Goal: Transaction & Acquisition: Purchase product/service

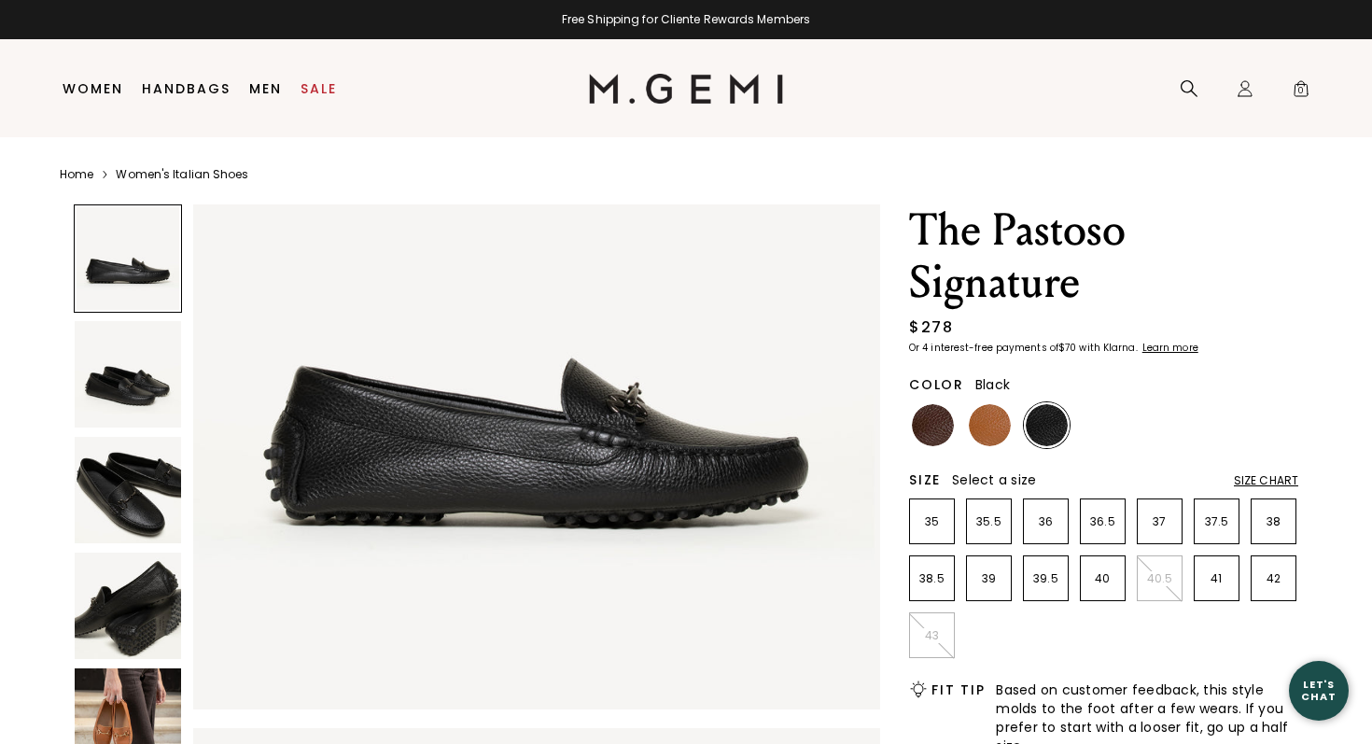
click at [124, 496] on img at bounding box center [128, 490] width 106 height 106
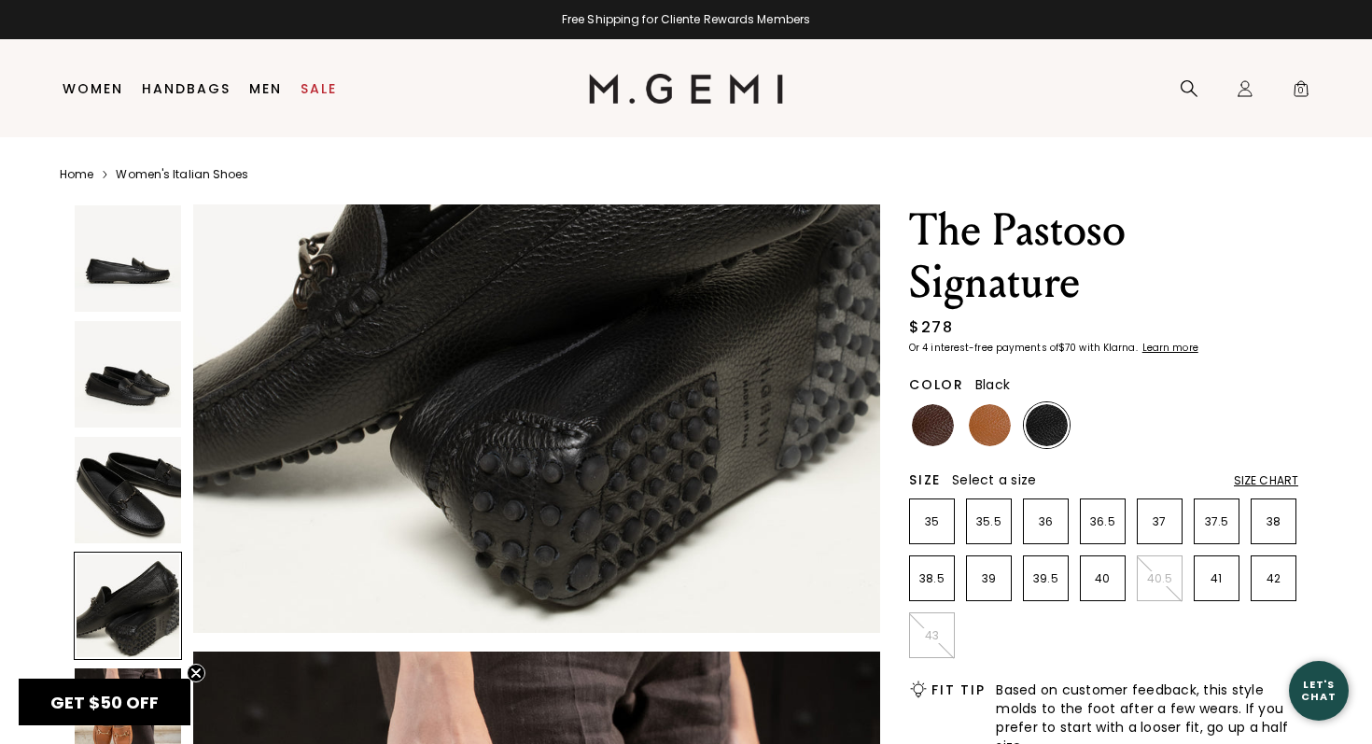
scroll to position [2381, 0]
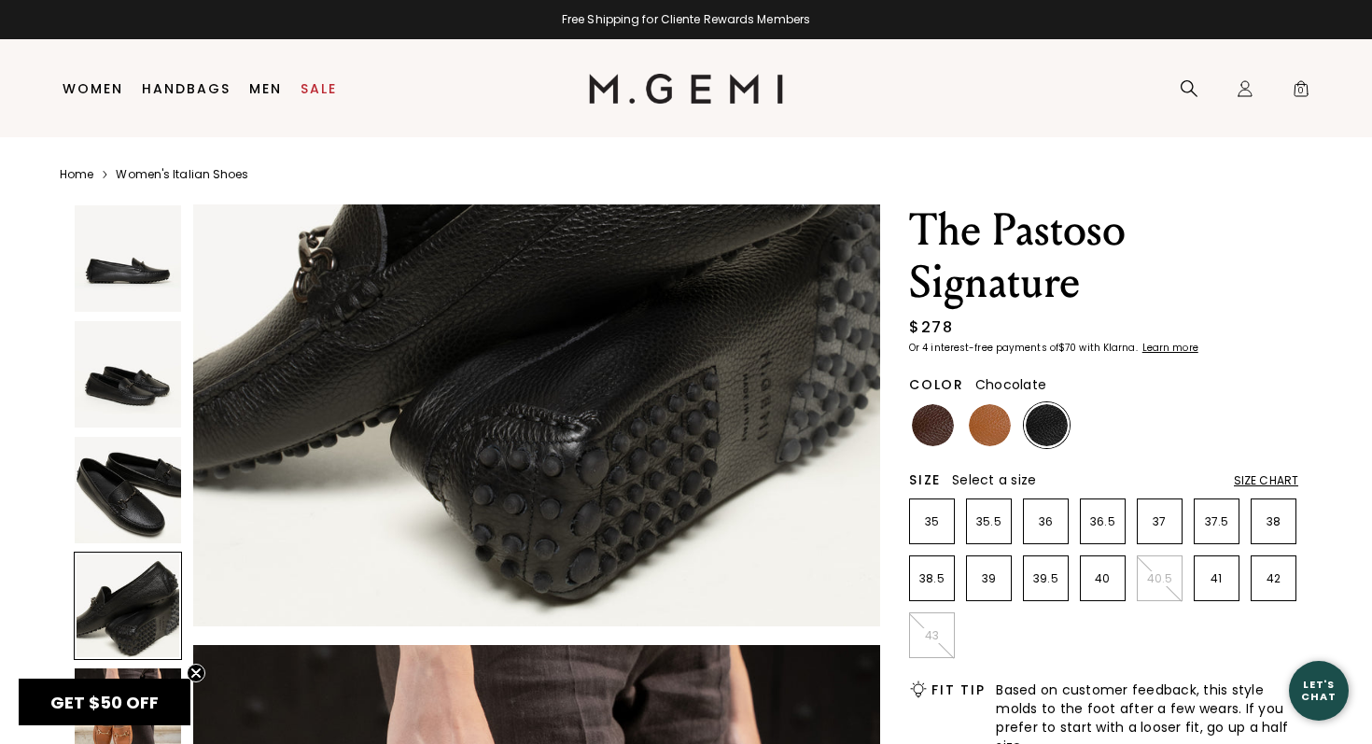
click at [933, 427] on img at bounding box center [933, 425] width 42 height 42
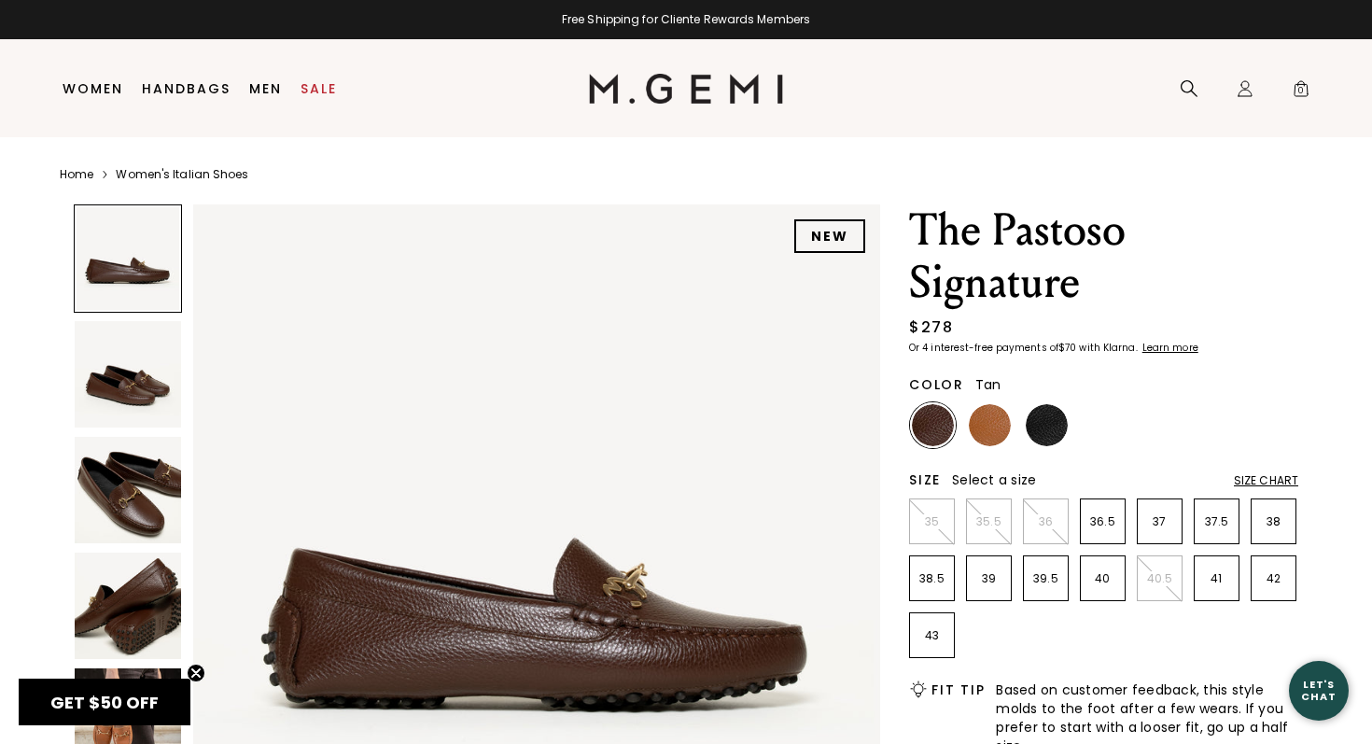
click at [979, 430] on img at bounding box center [990, 425] width 42 height 42
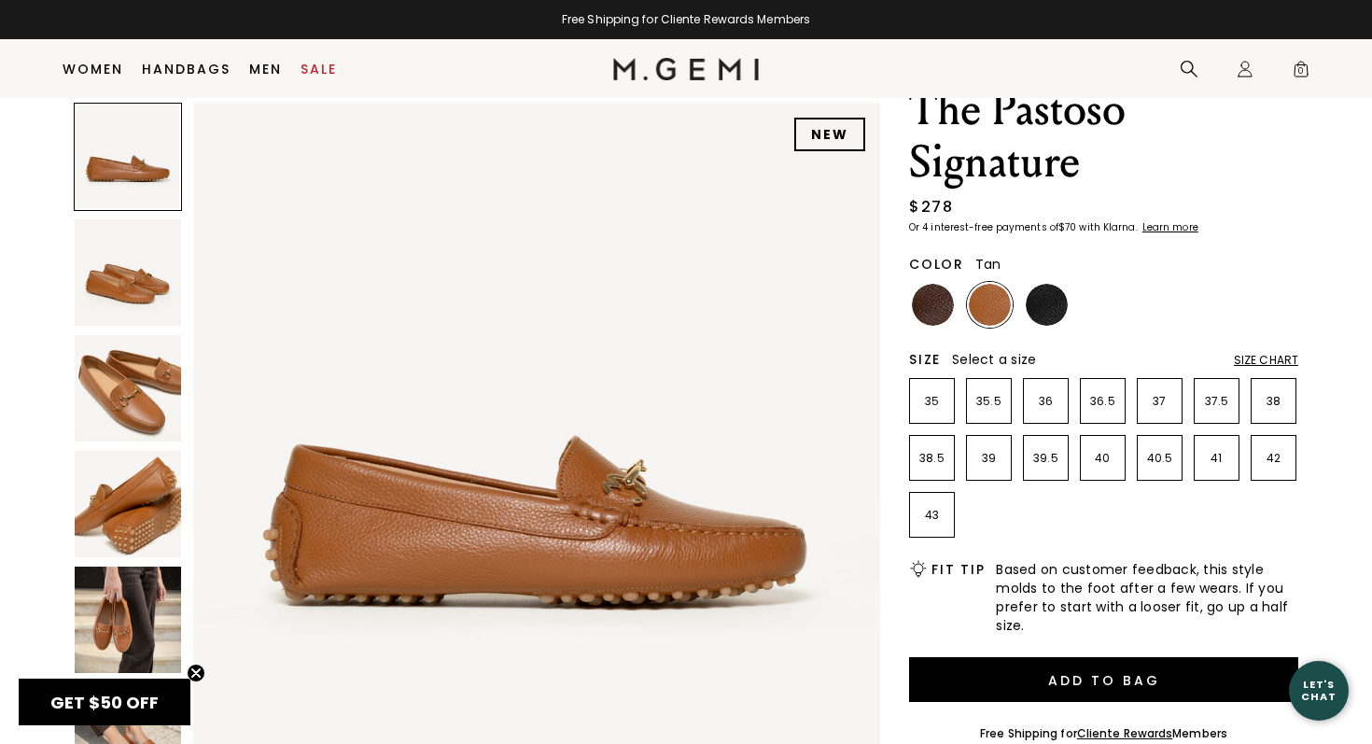
scroll to position [60, 0]
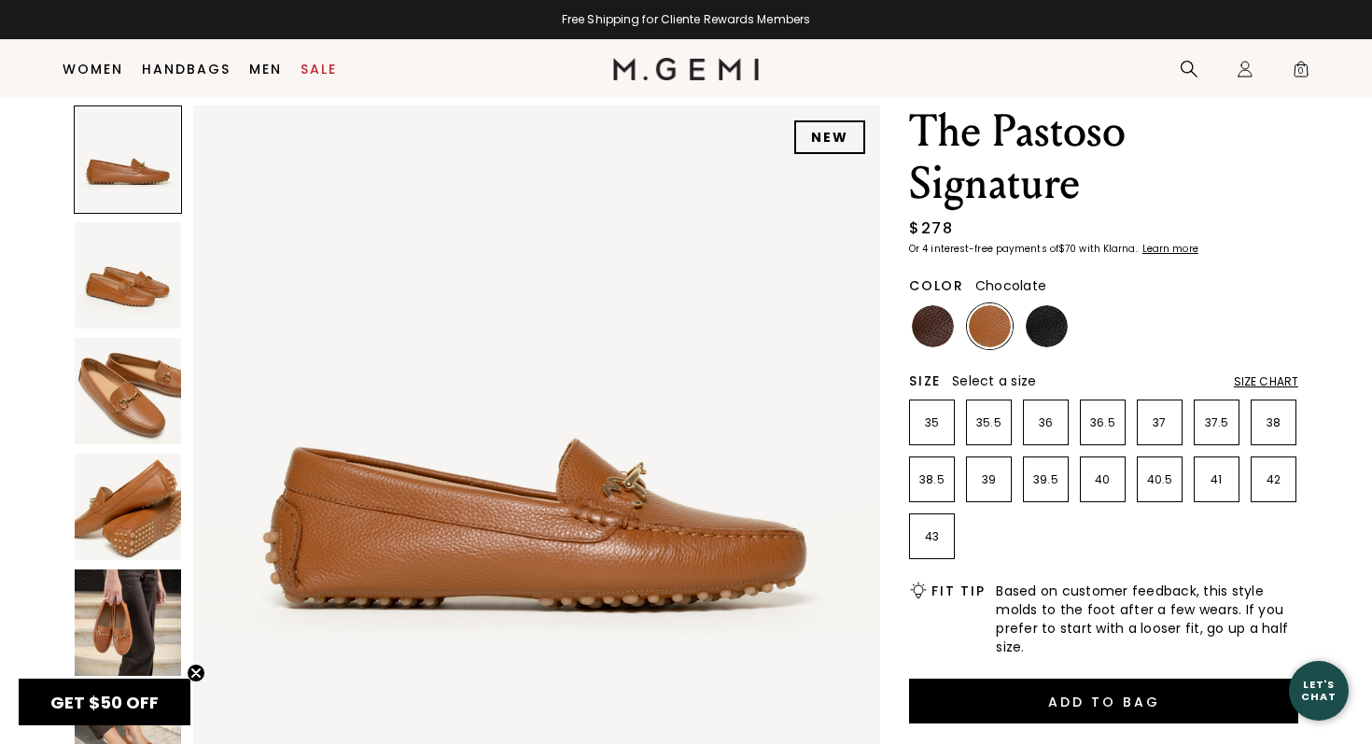
click at [922, 324] on img at bounding box center [933, 326] width 42 height 42
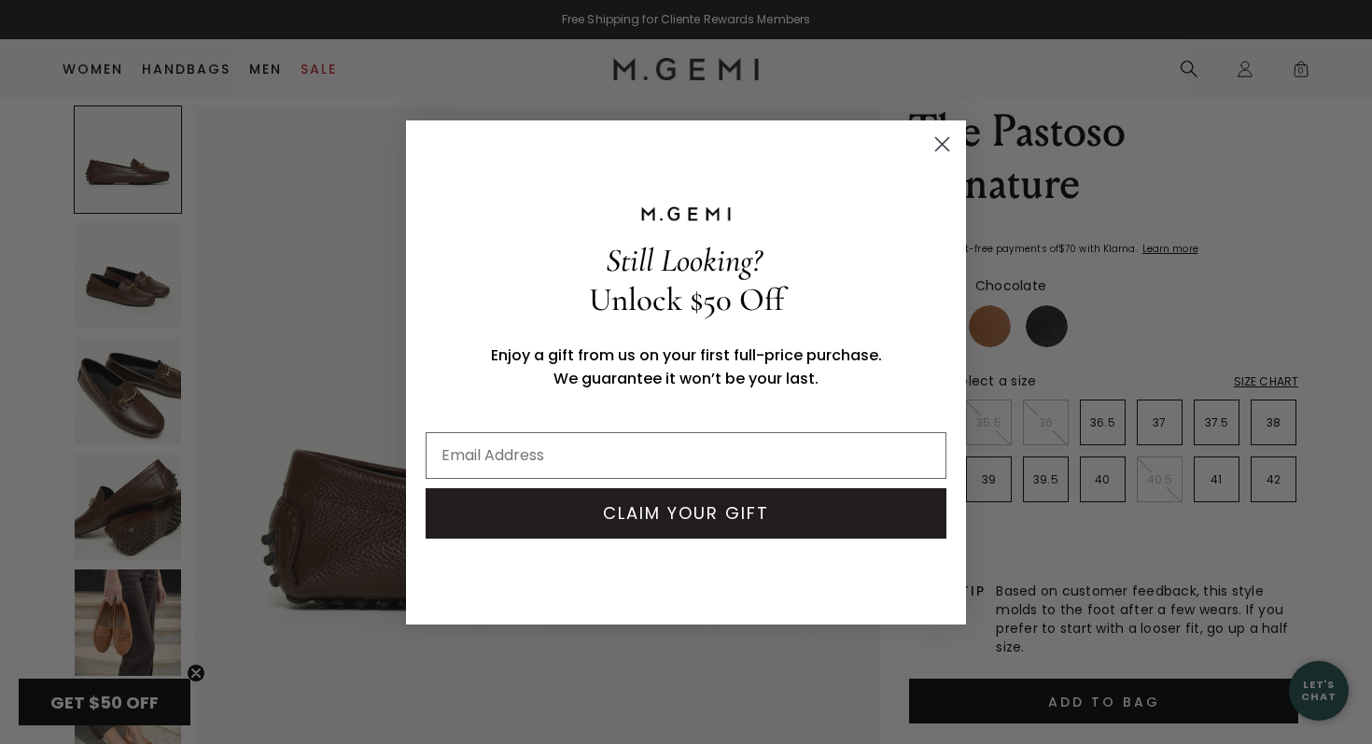
click at [938, 146] on icon "Close dialog" at bounding box center [942, 143] width 13 height 13
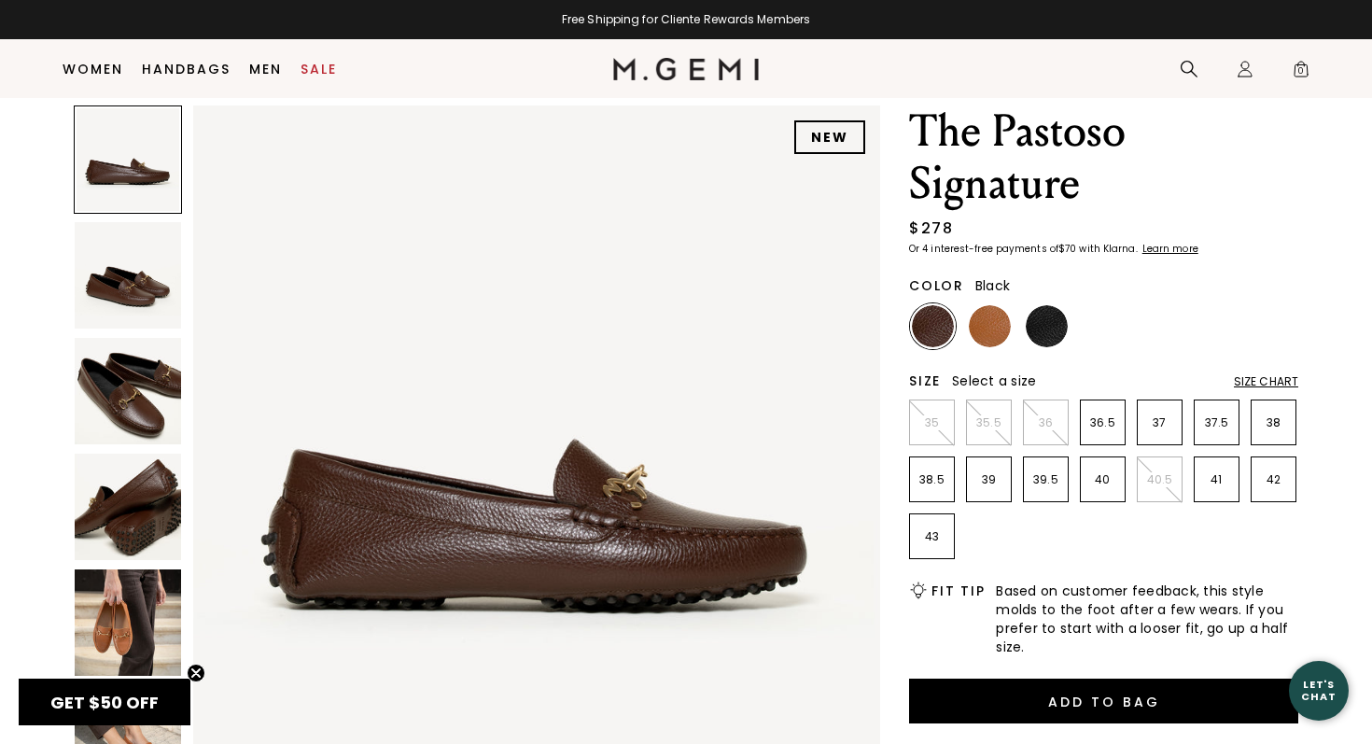
click at [1049, 329] on img at bounding box center [1046, 326] width 42 height 42
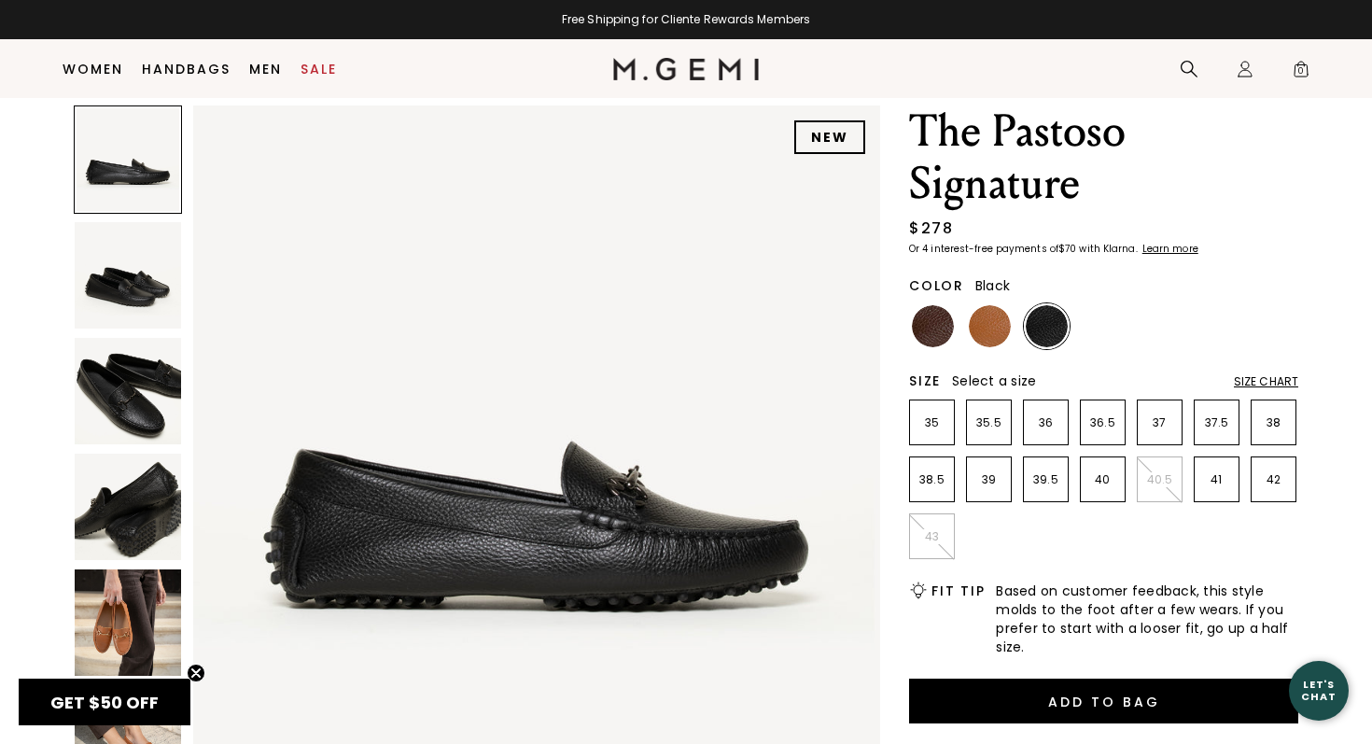
click at [121, 622] on img at bounding box center [128, 622] width 106 height 106
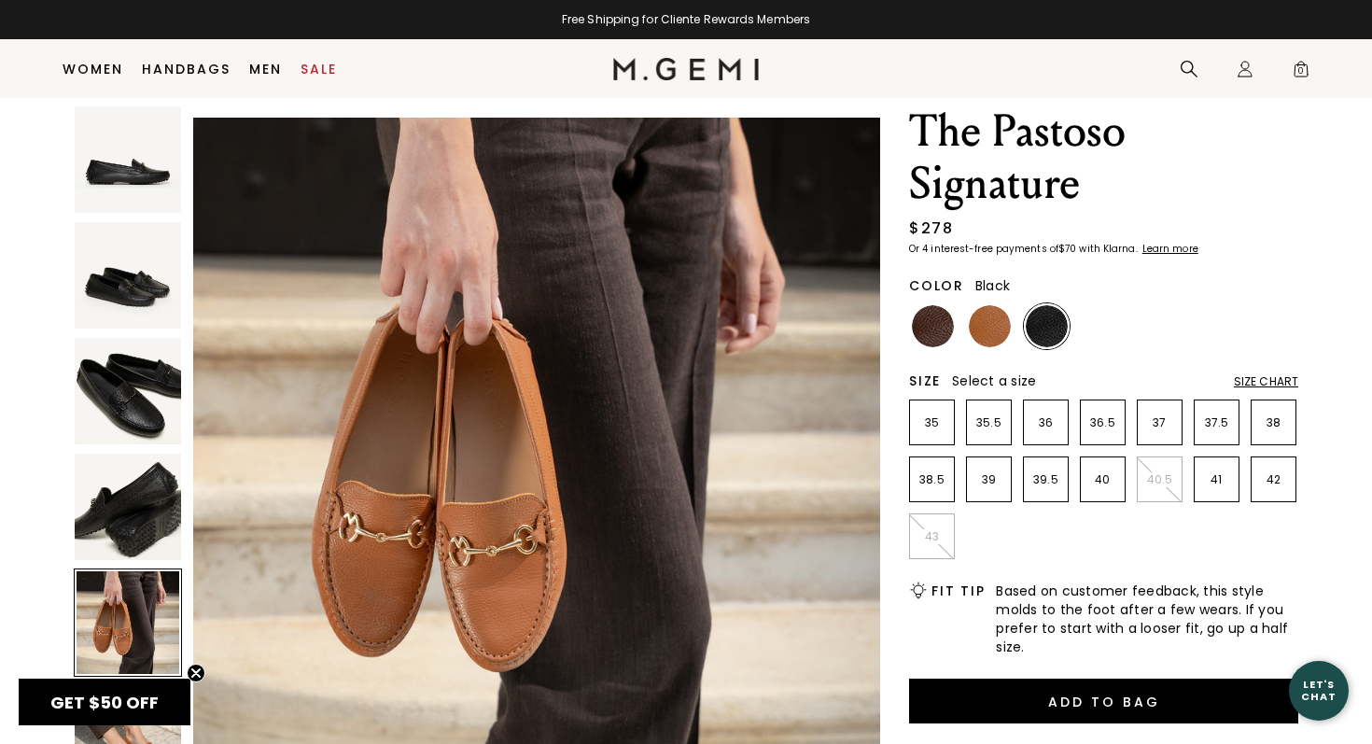
scroll to position [2822, 0]
